Goal: Transaction & Acquisition: Purchase product/service

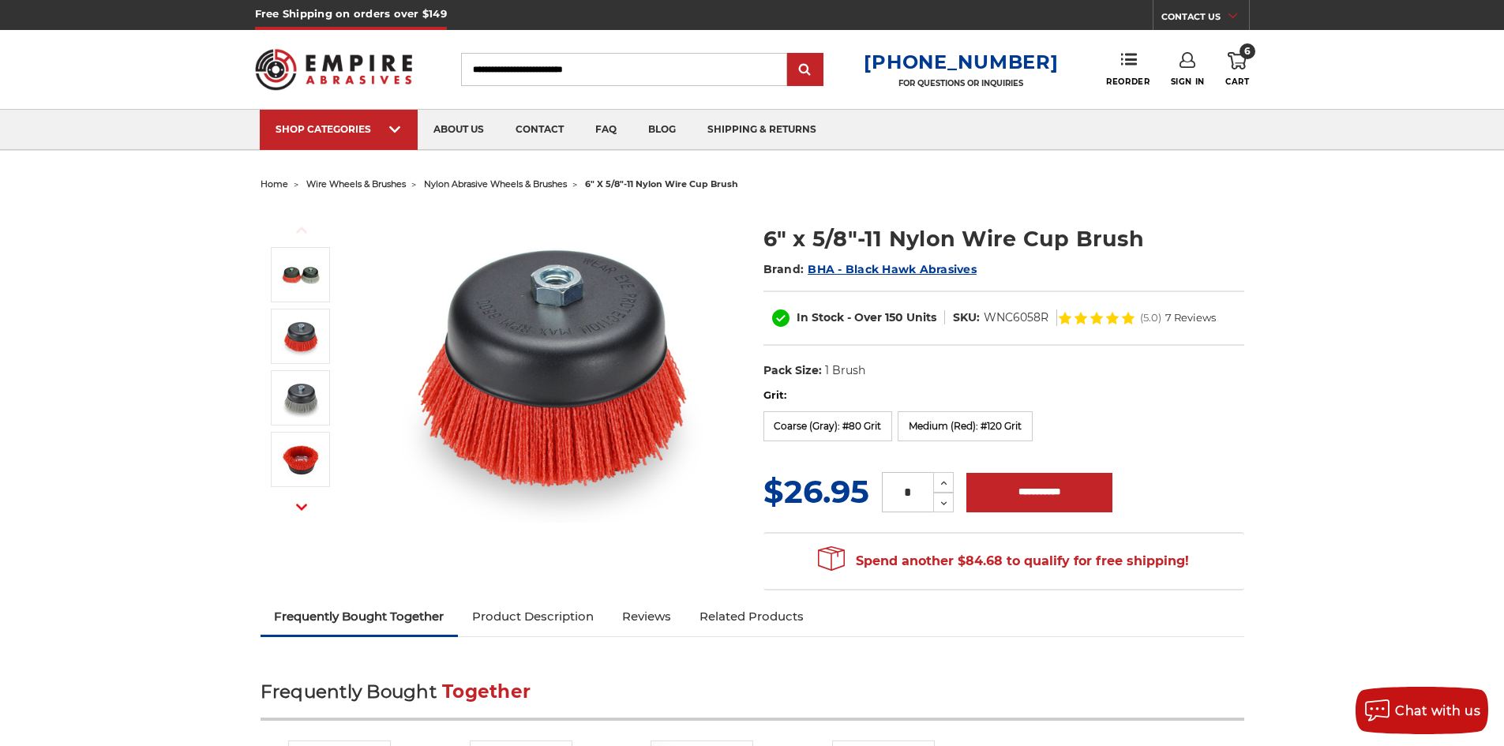
click at [626, 64] on input "Search" at bounding box center [624, 69] width 326 height 33
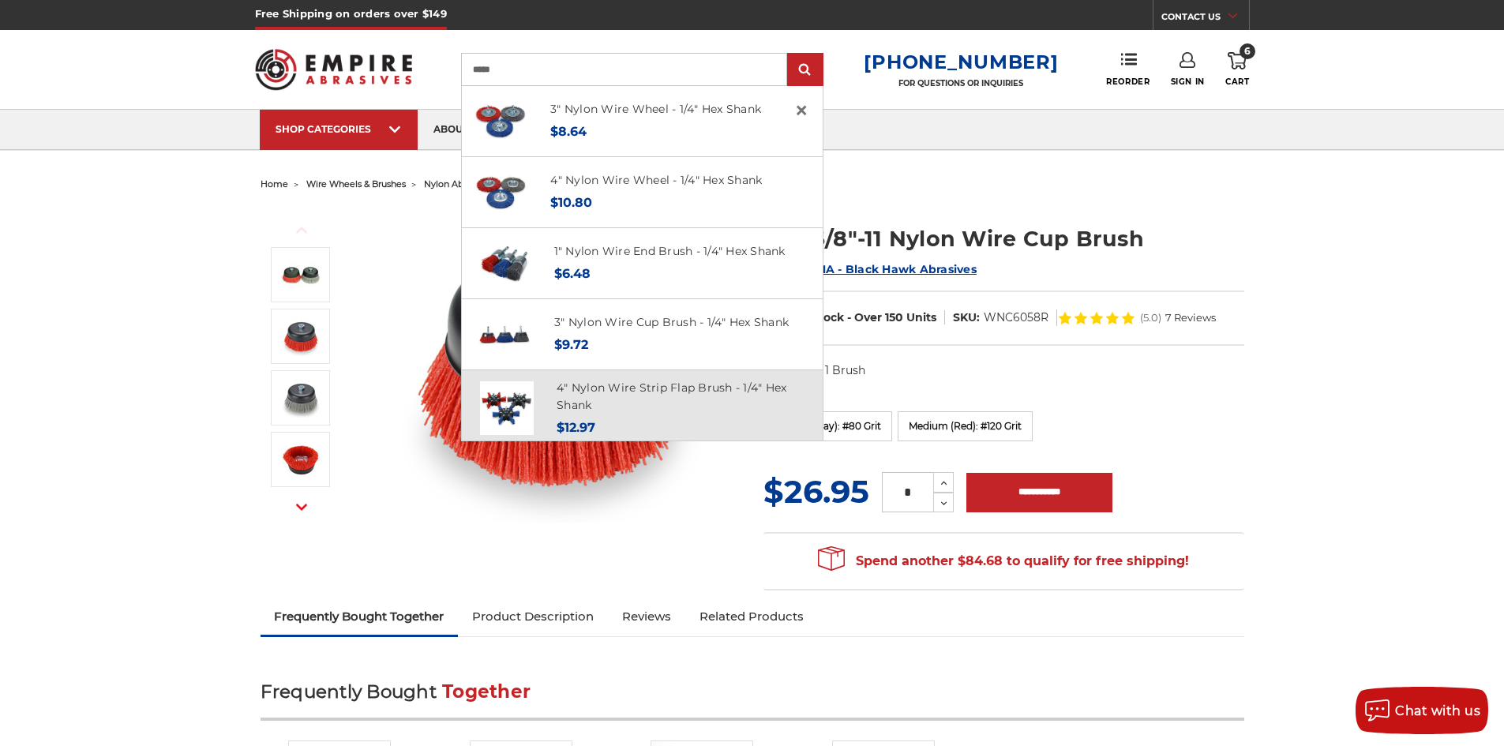
type input "*****"
click at [542, 407] on link at bounding box center [506, 408] width 71 height 59
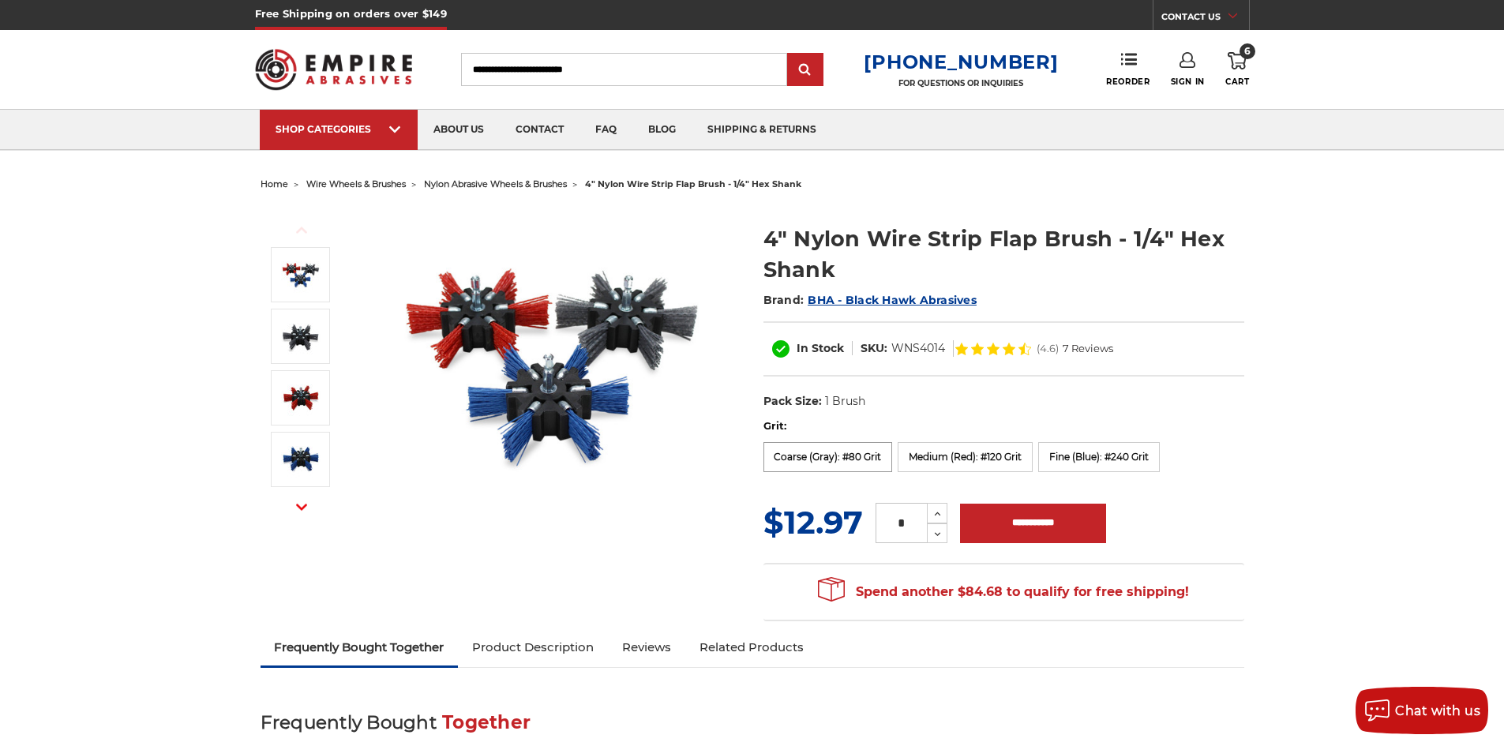
click at [827, 456] on label "Coarse (Gray): #80 Grit" at bounding box center [828, 457] width 129 height 30
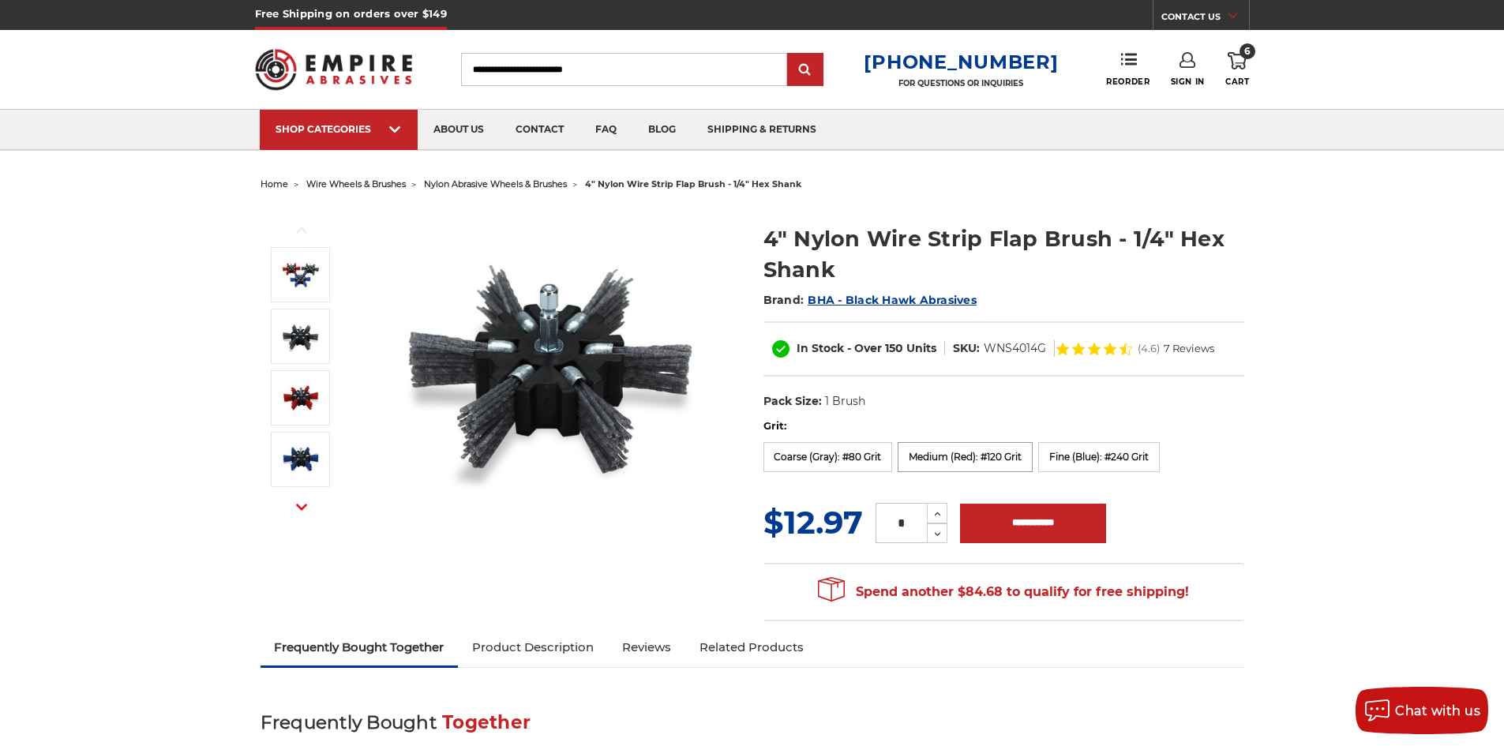
click at [933, 458] on label "Medium (Red): #120 Grit" at bounding box center [965, 457] width 135 height 30
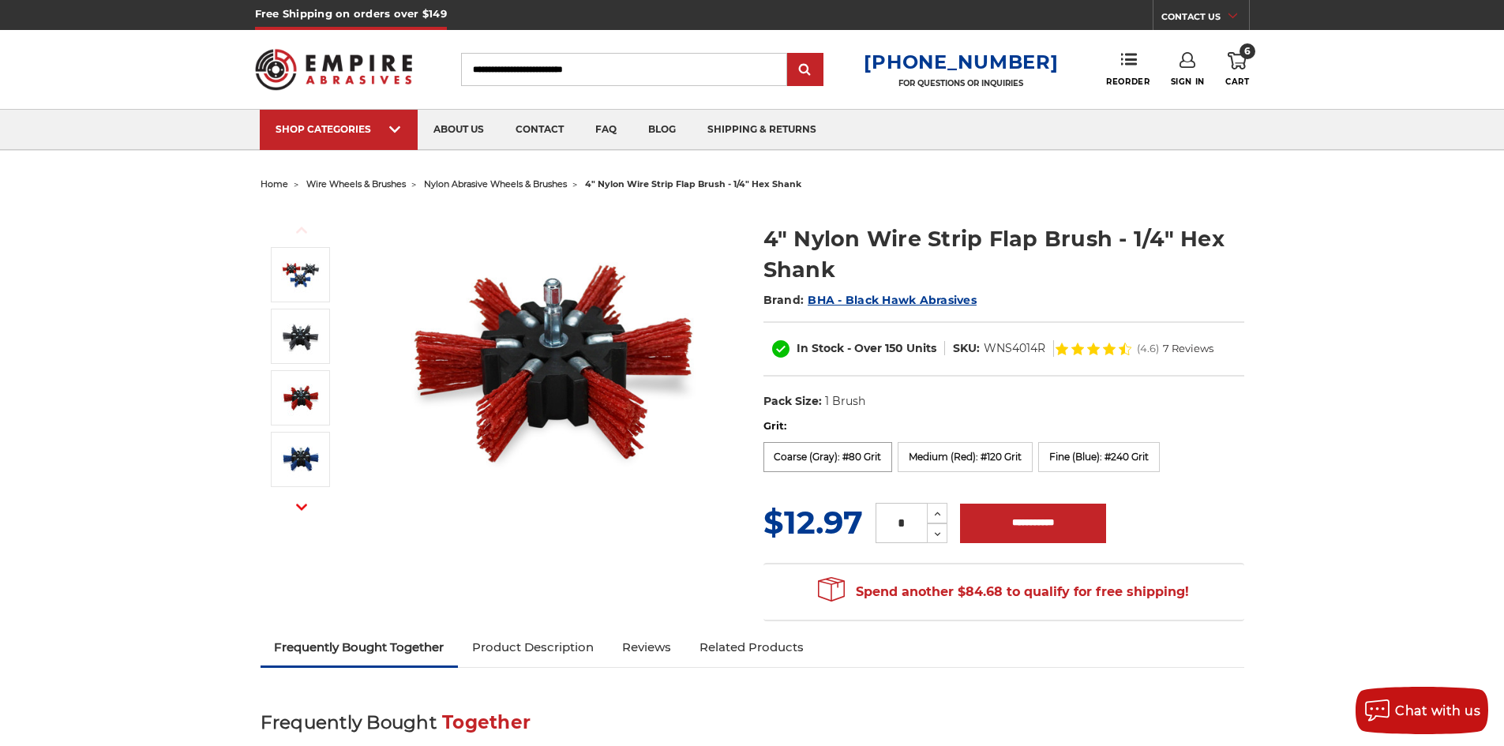
click at [837, 454] on label "Coarse (Gray): #80 Grit" at bounding box center [828, 457] width 129 height 30
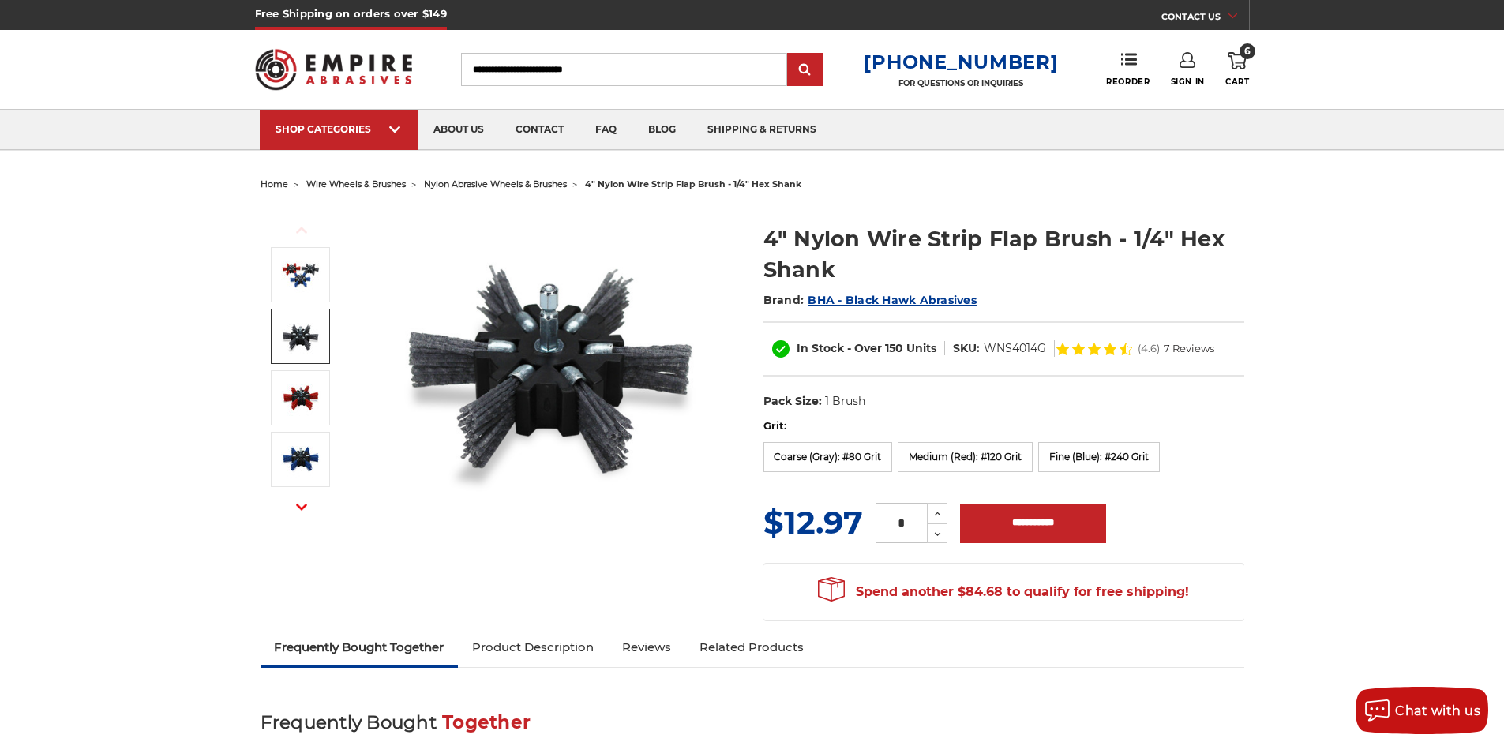
click at [875, 300] on span "BHA - Black Hawk Abrasives" at bounding box center [892, 300] width 169 height 14
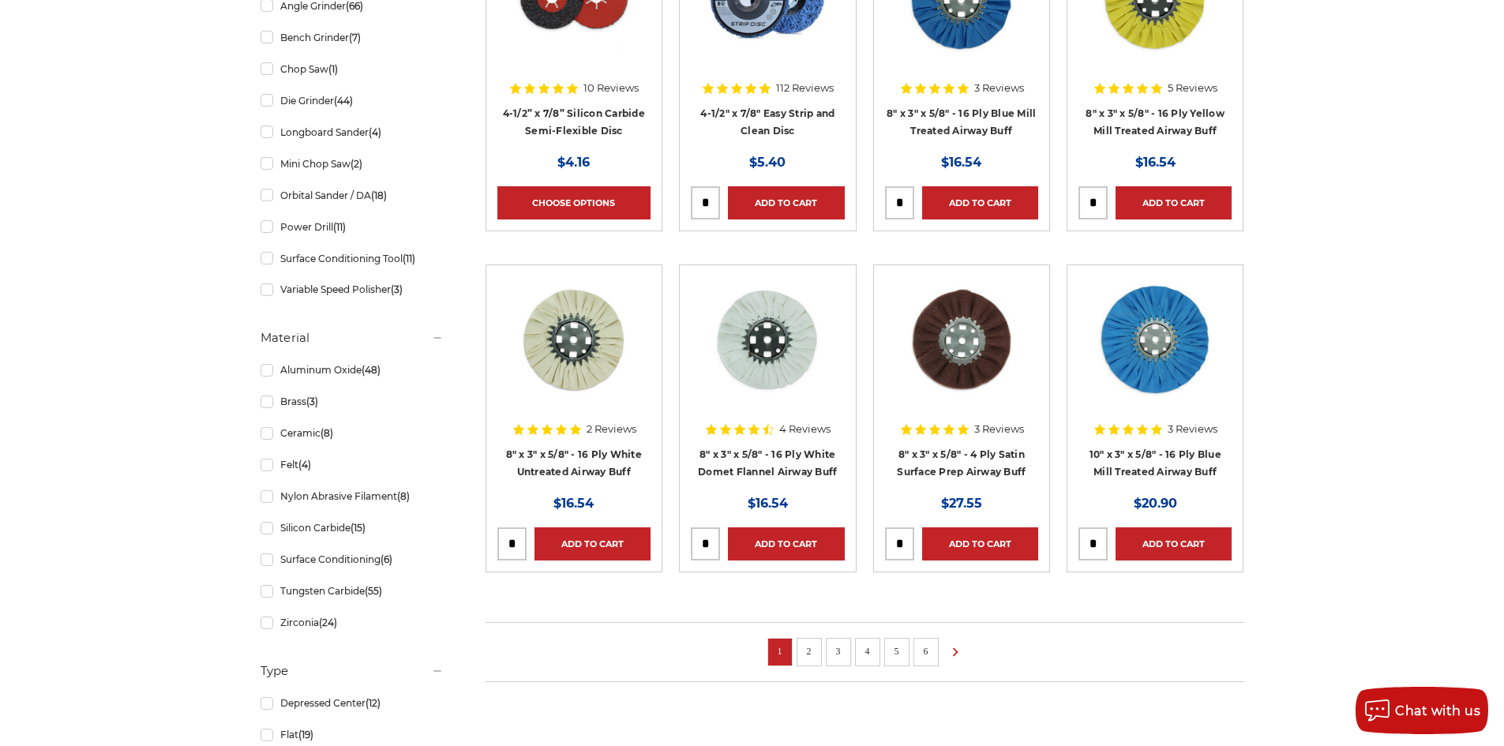
scroll to position [832, 0]
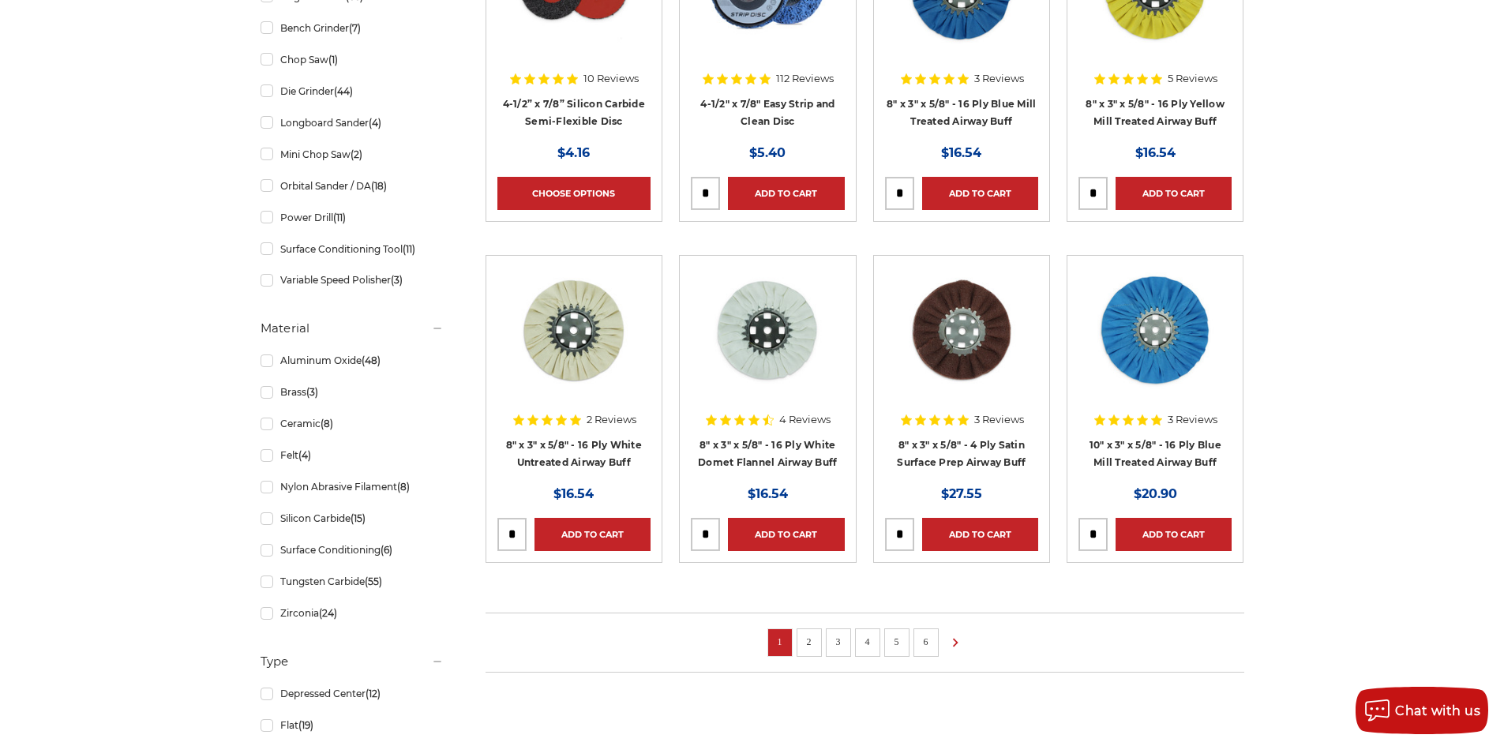
click at [818, 640] on li "2" at bounding box center [809, 642] width 25 height 28
click at [814, 651] on li "2" at bounding box center [809, 642] width 25 height 28
click at [808, 640] on link "2" at bounding box center [809, 641] width 16 height 17
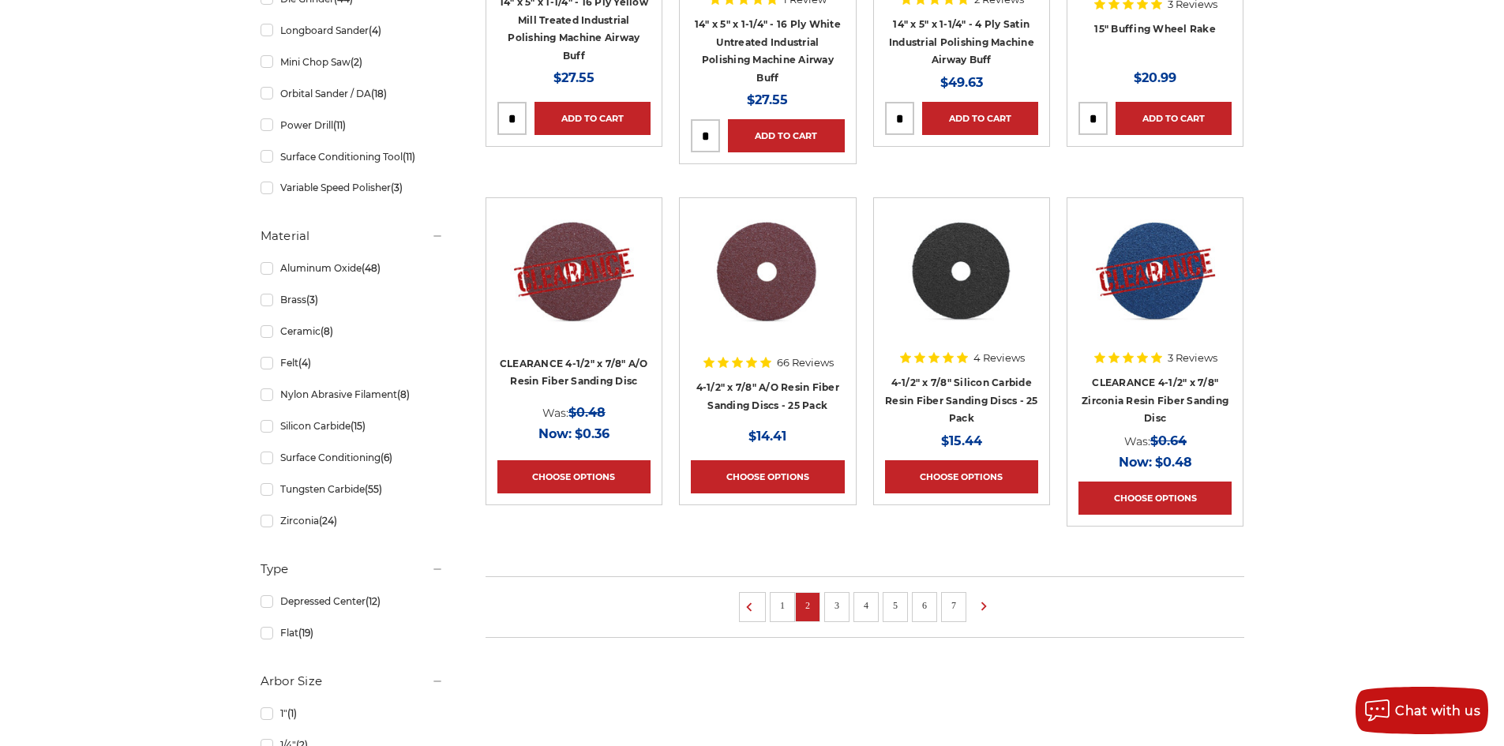
scroll to position [937, 0]
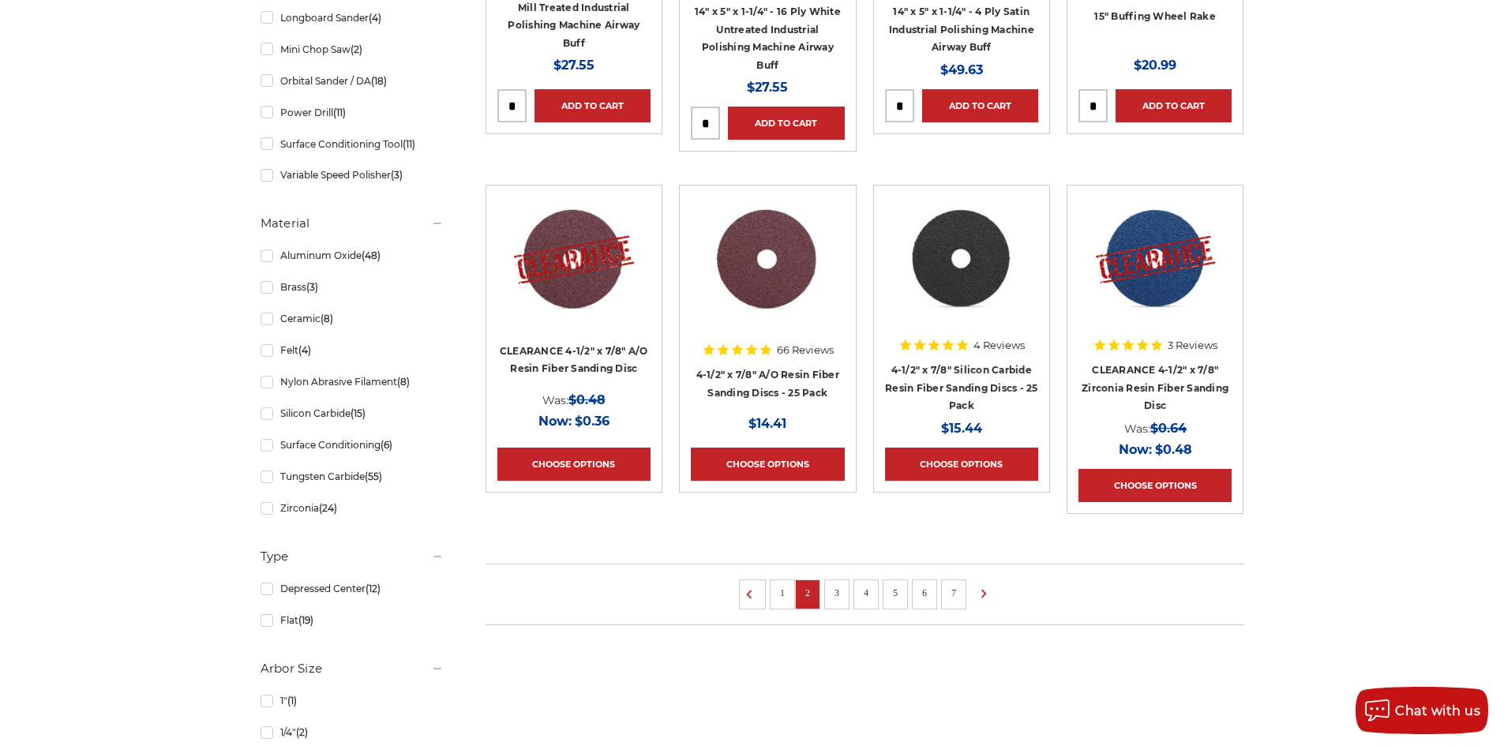
click at [839, 591] on link "3" at bounding box center [837, 592] width 16 height 17
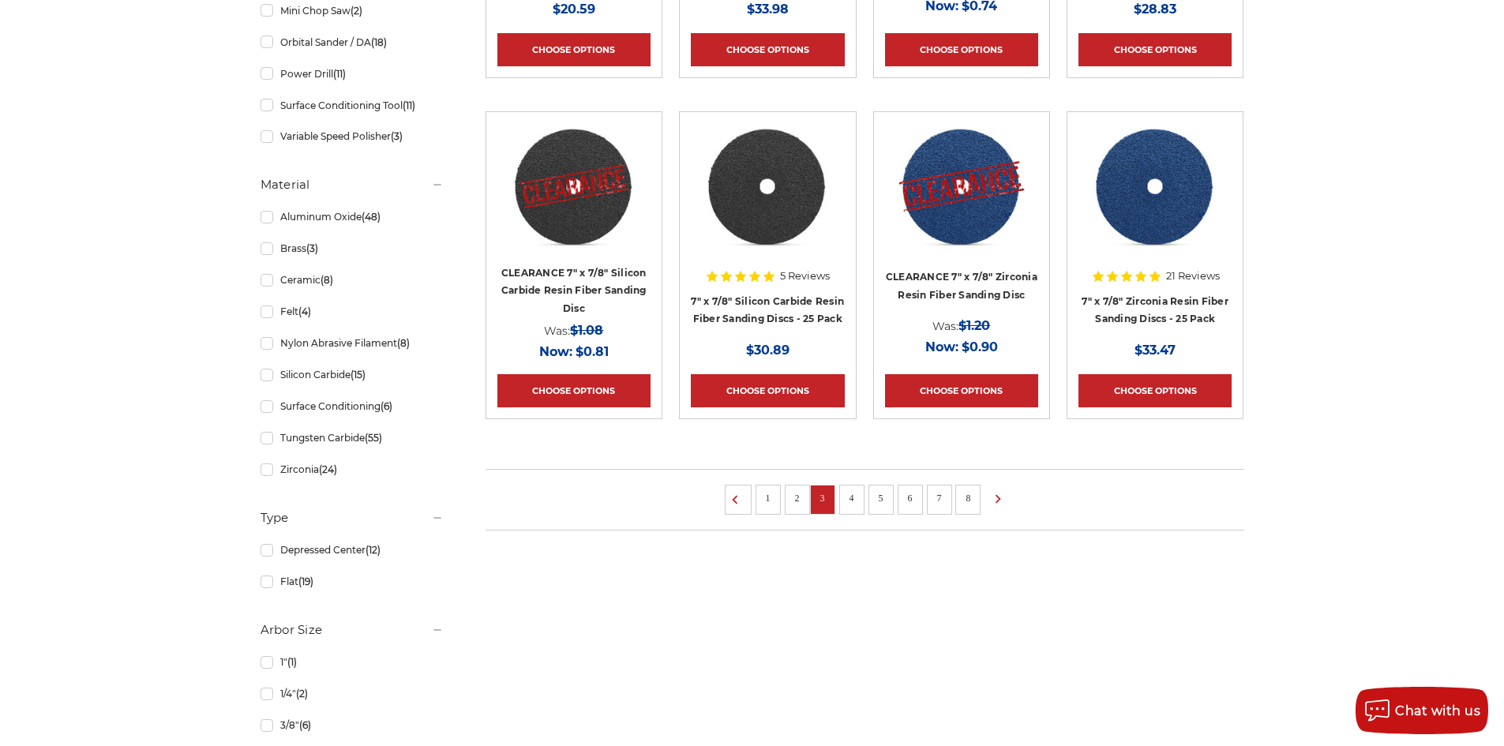
scroll to position [1004, 0]
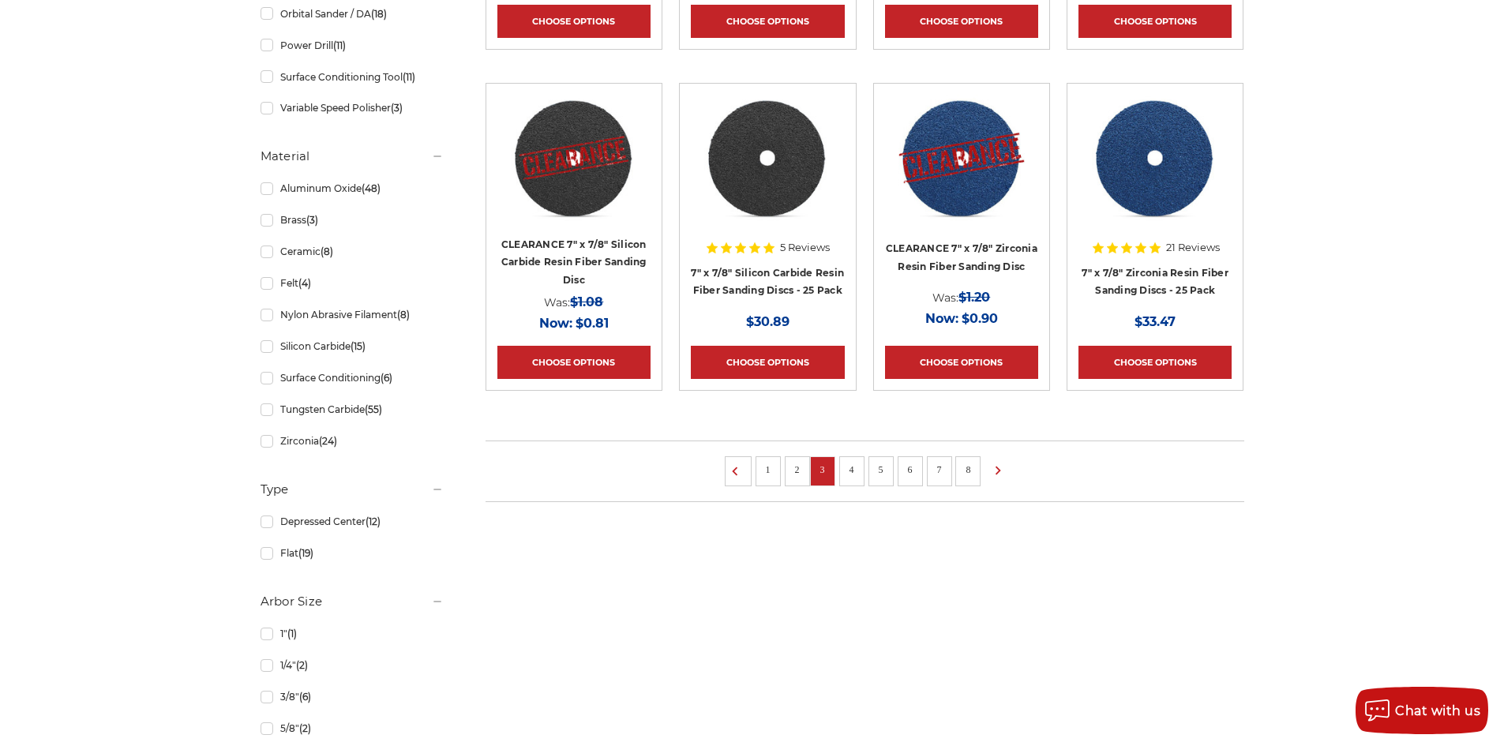
click at [850, 467] on link "4" at bounding box center [852, 469] width 16 height 17
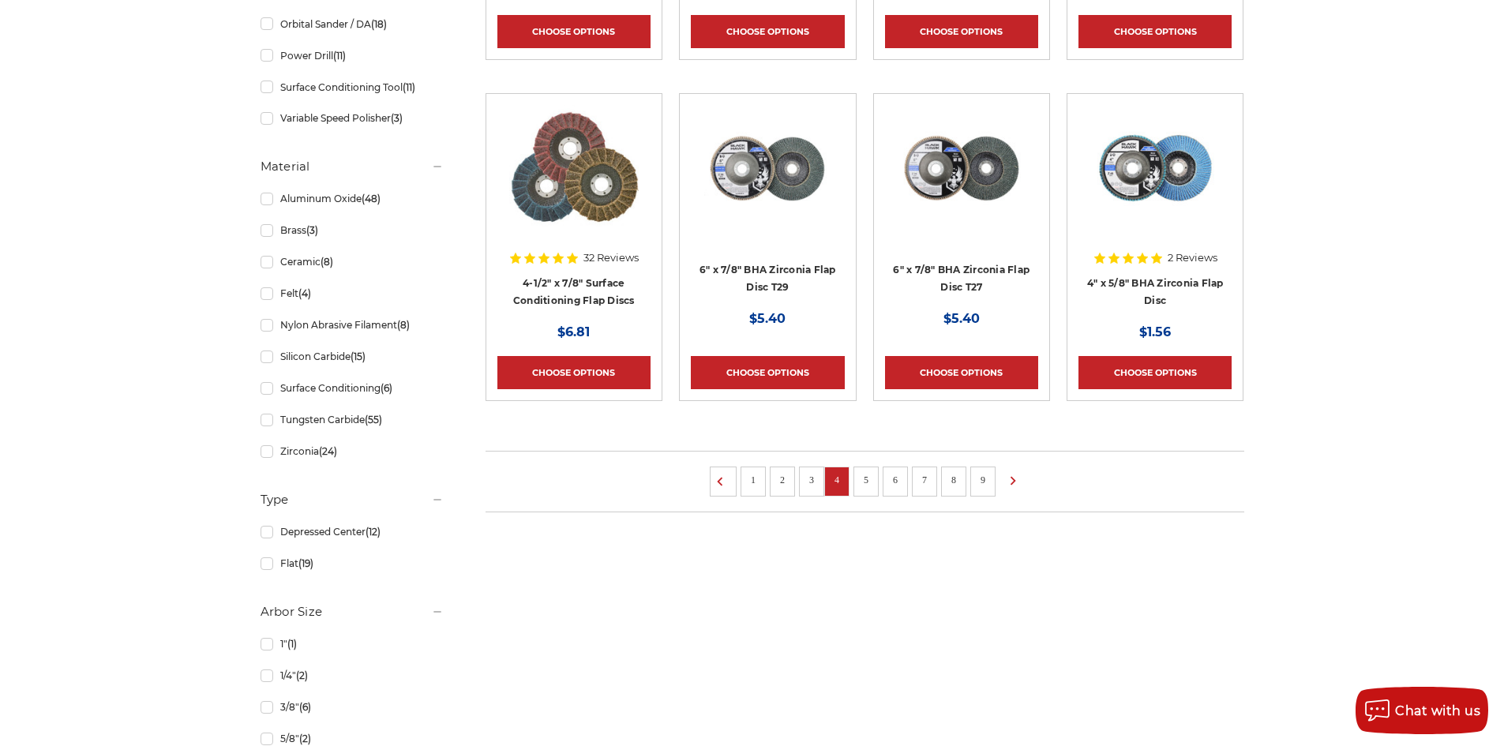
scroll to position [1030, 0]
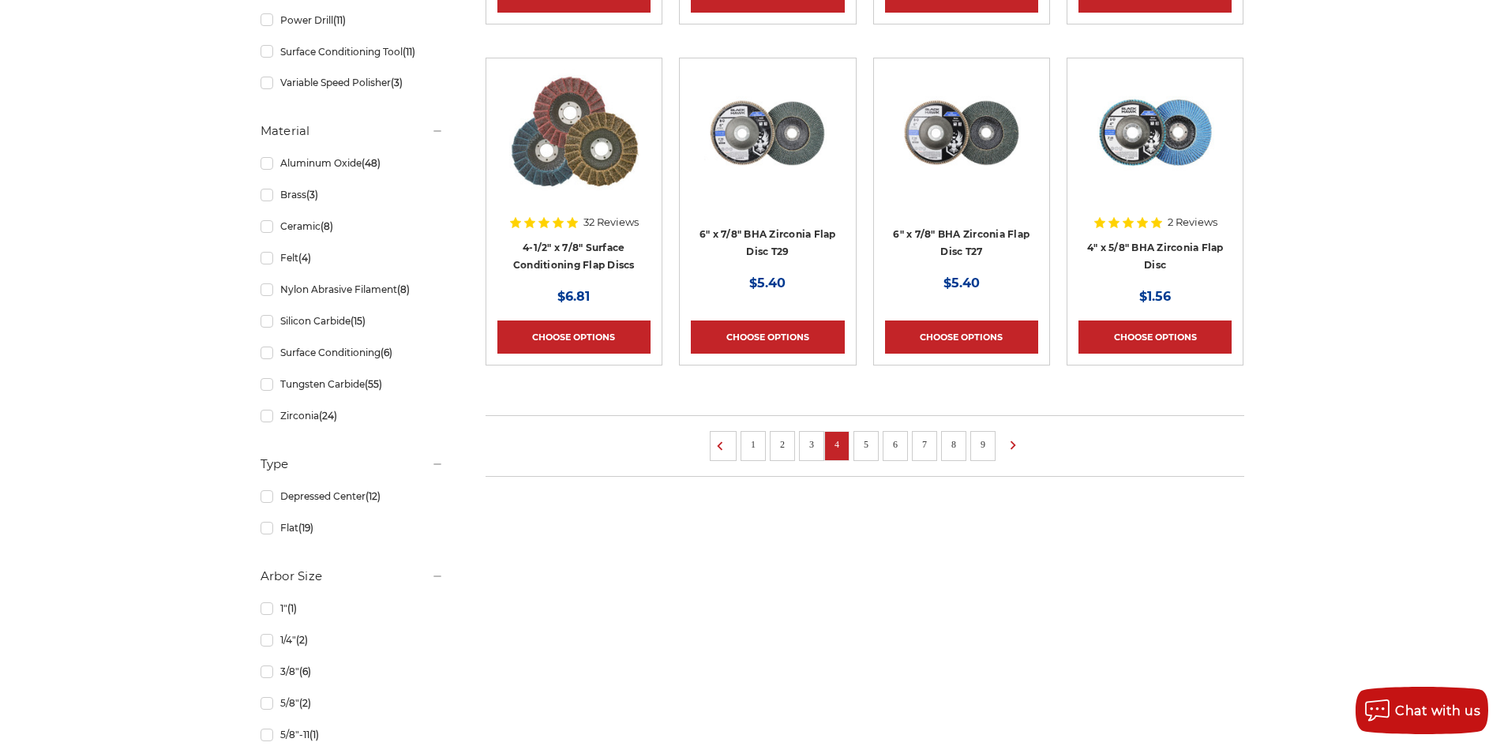
click at [863, 444] on link "5" at bounding box center [866, 444] width 16 height 17
